Goal: Find specific page/section: Find specific page/section

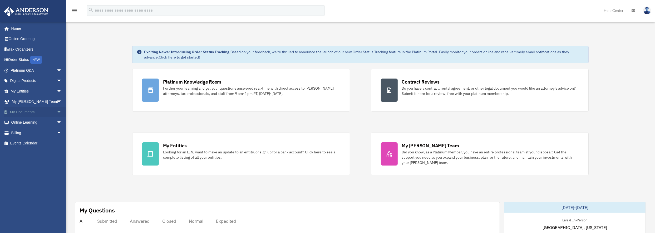
click at [57, 112] on span "arrow_drop_down" at bounding box center [62, 112] width 11 height 11
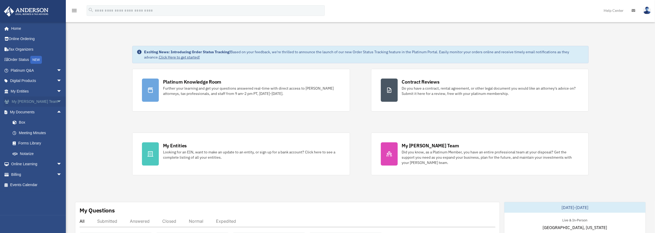
click at [57, 102] on span "arrow_drop_down" at bounding box center [62, 101] width 11 height 11
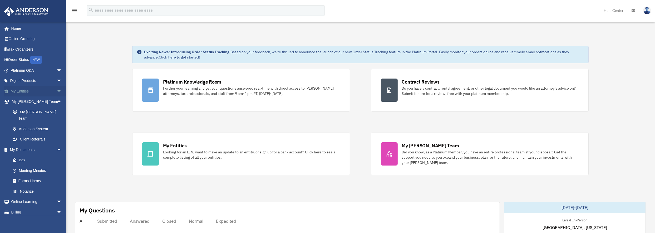
click at [57, 88] on span "arrow_drop_down" at bounding box center [62, 91] width 11 height 11
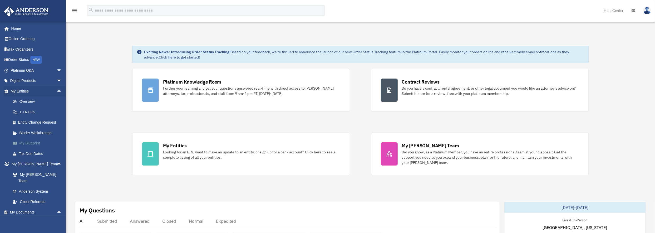
click at [34, 140] on link "My Blueprint" at bounding box center [38, 143] width 62 height 11
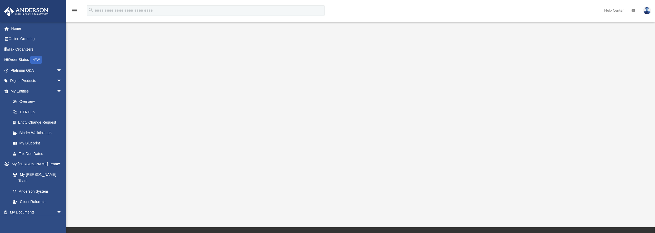
scroll to position [43, 0]
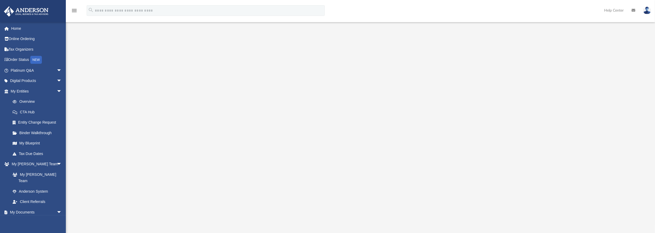
click at [523, 129] on div at bounding box center [360, 105] width 530 height 211
click at [558, 67] on div at bounding box center [360, 121] width 530 height 211
